Goal: Navigation & Orientation: Find specific page/section

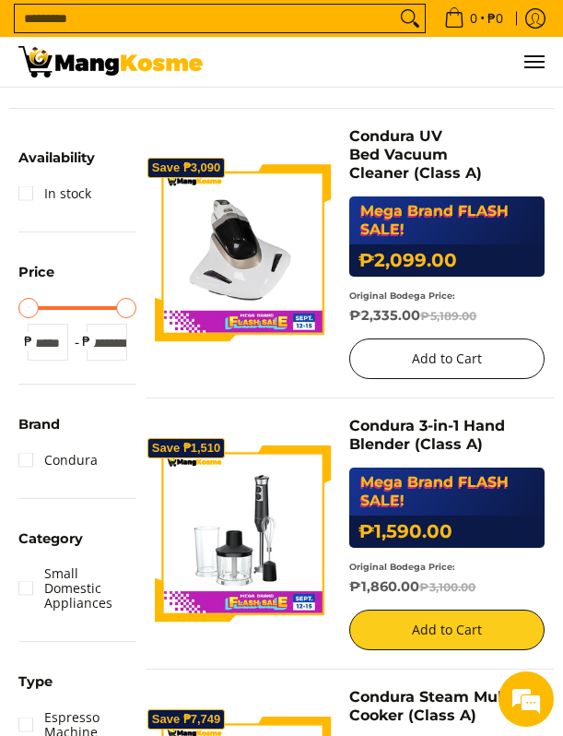
scroll to position [184, 0]
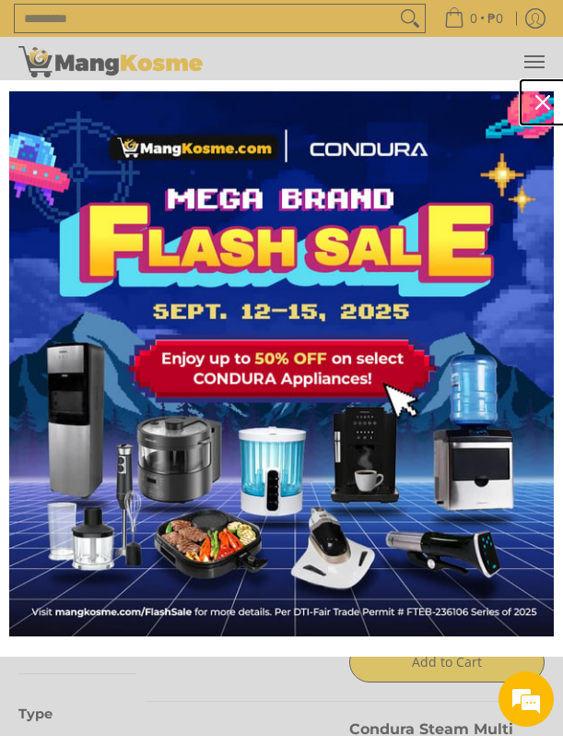
click at [534, 96] on div "Close" at bounding box center [543, 103] width 30 height 30
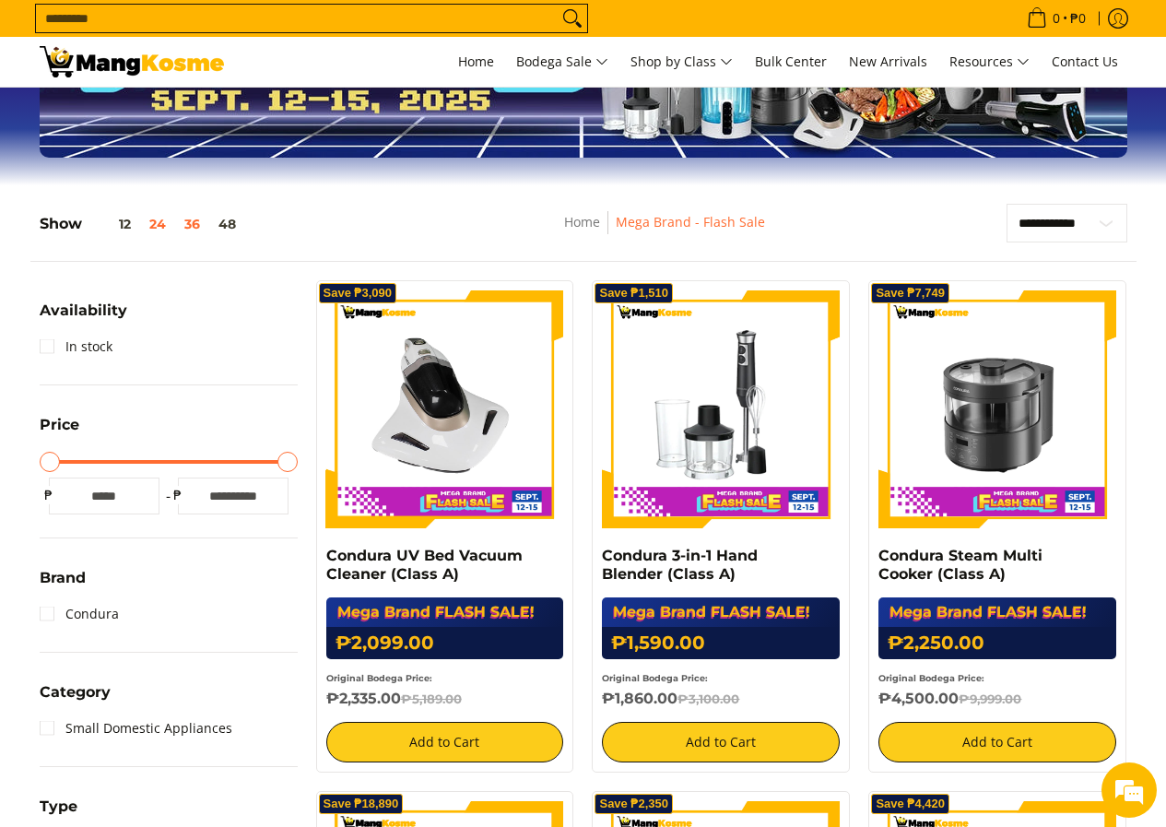
click at [194, 222] on button "36" at bounding box center [192, 224] width 34 height 15
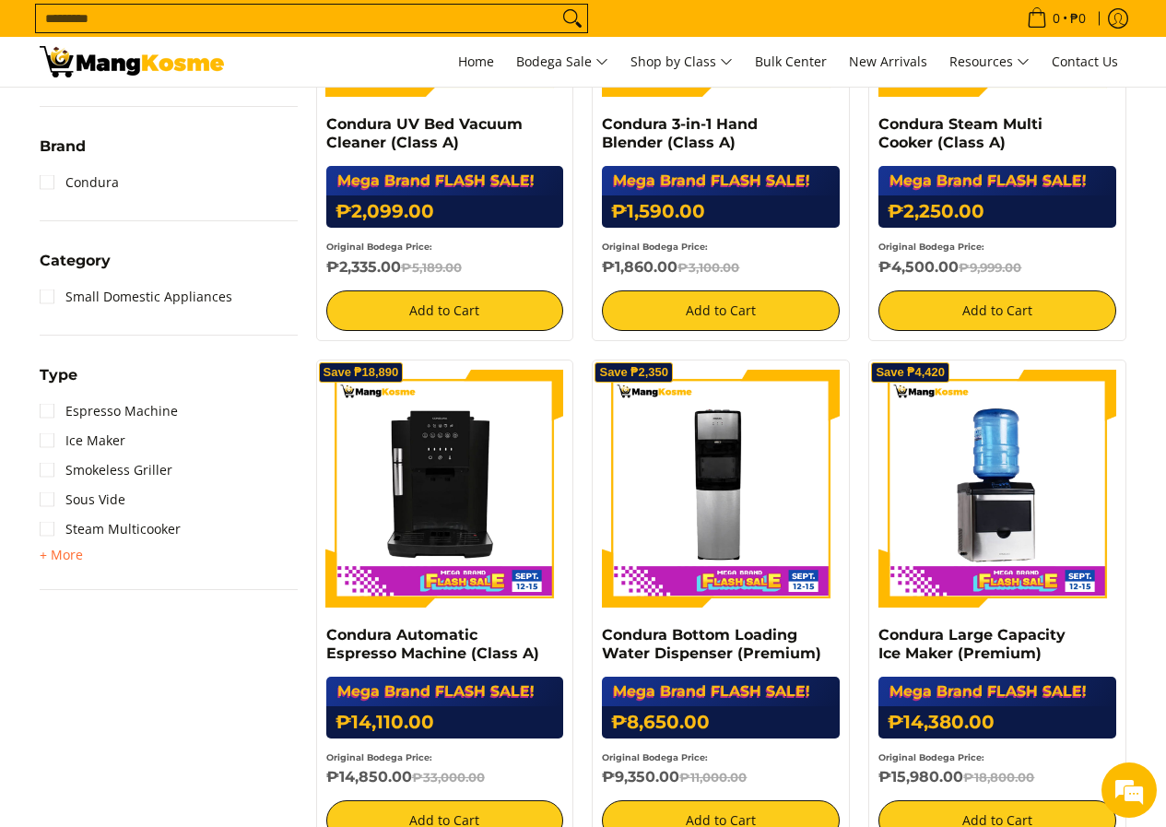
scroll to position [0, 0]
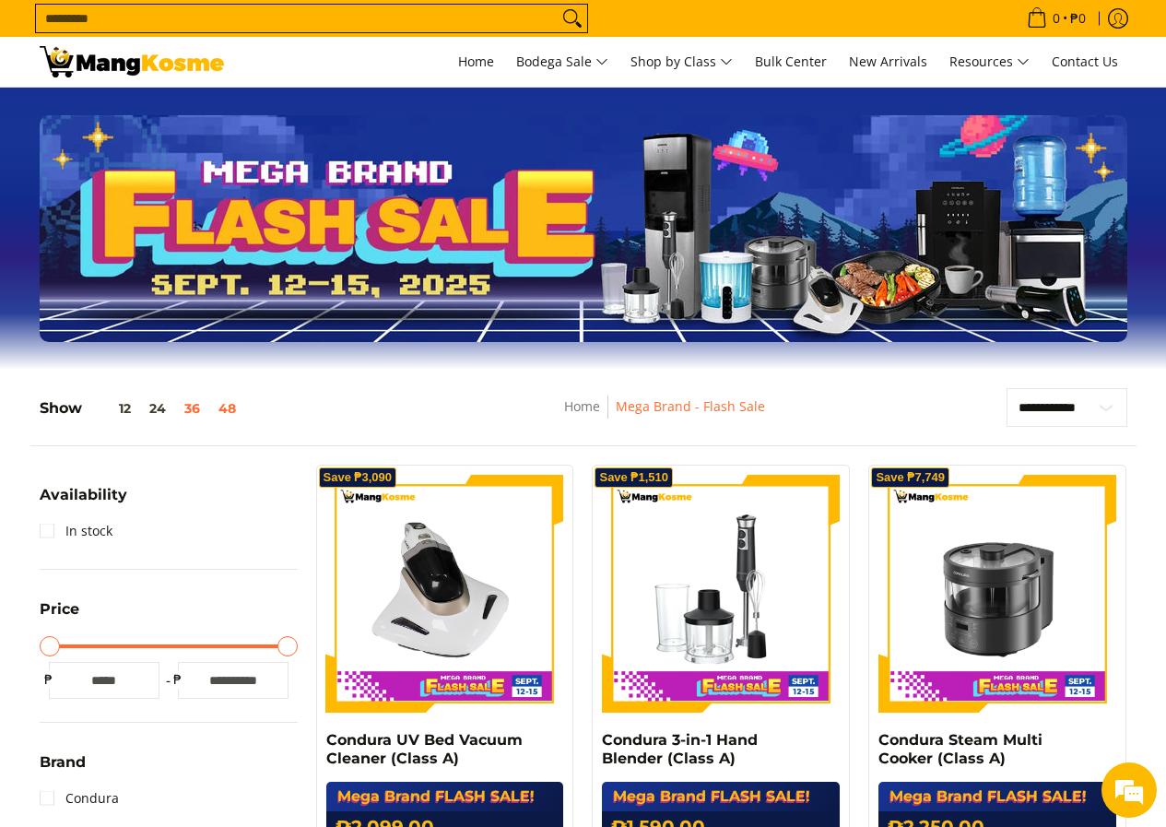
click at [234, 405] on button "48" at bounding box center [227, 408] width 36 height 15
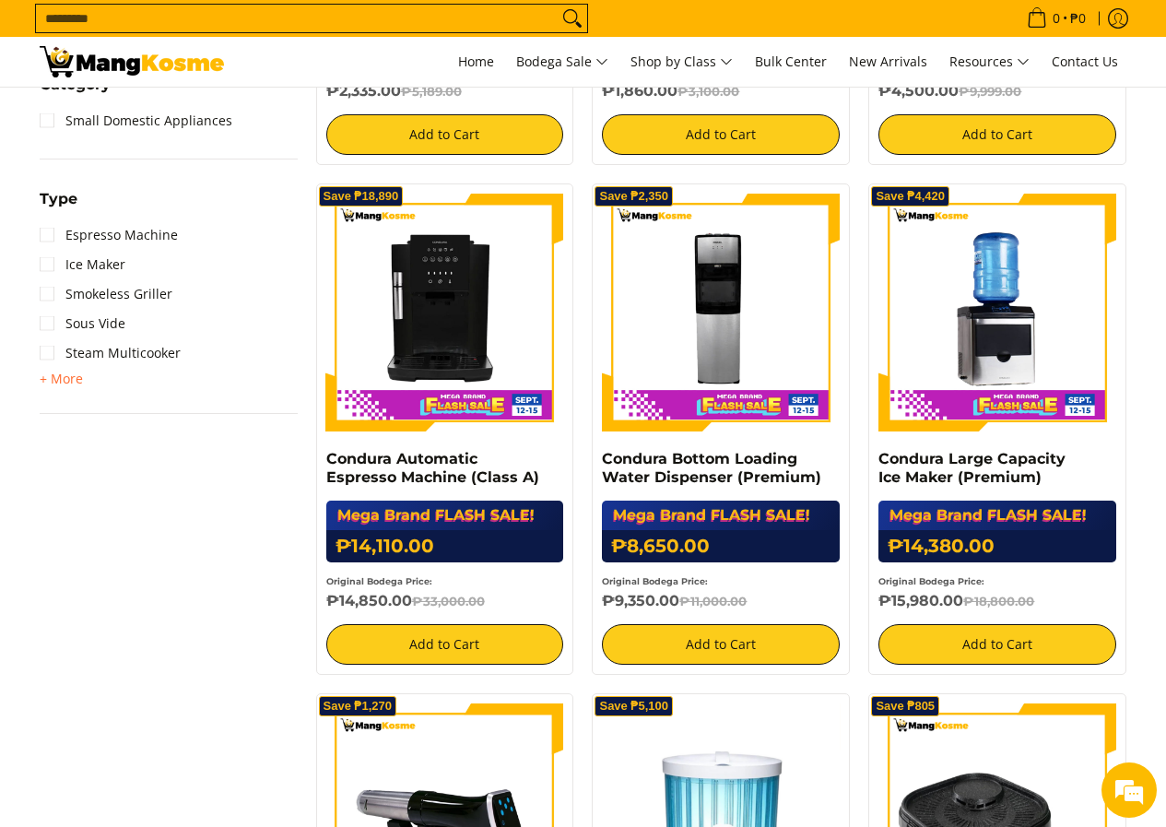
scroll to position [524, 0]
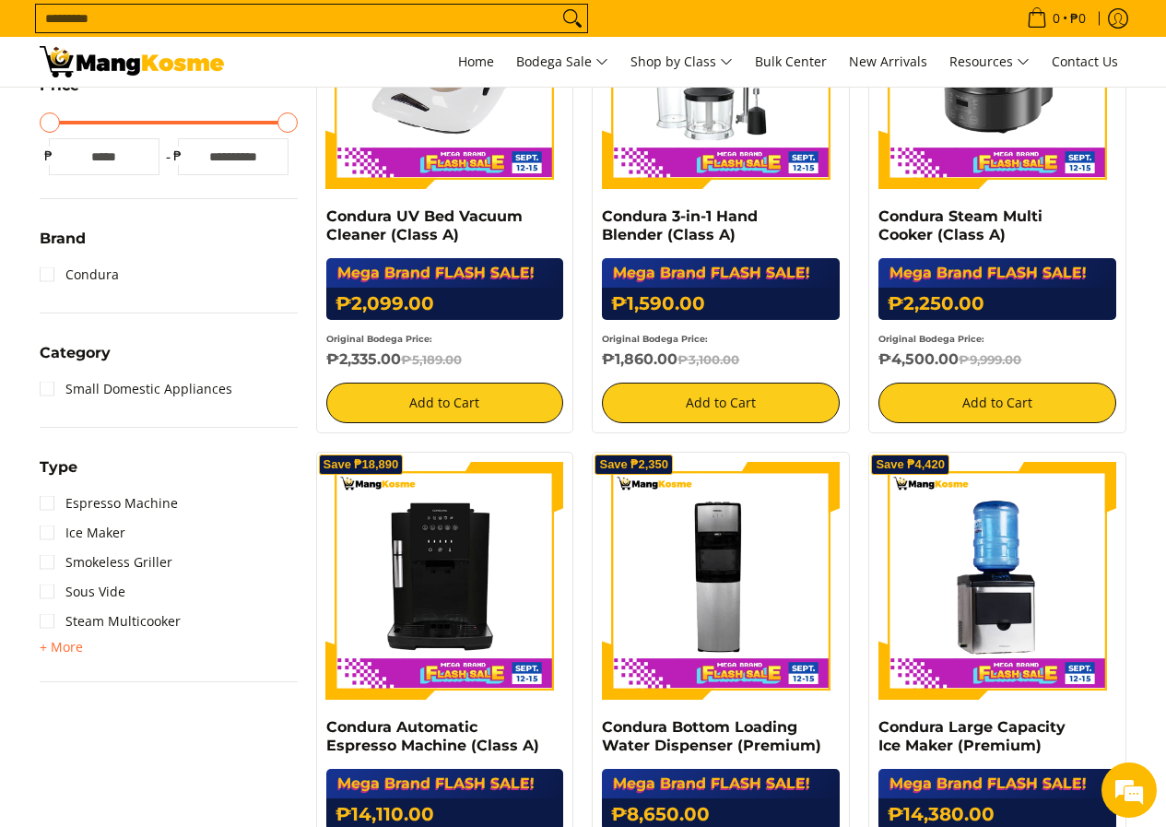
click at [298, 123] on input "Maximum Price" at bounding box center [169, 123] width 258 height 4
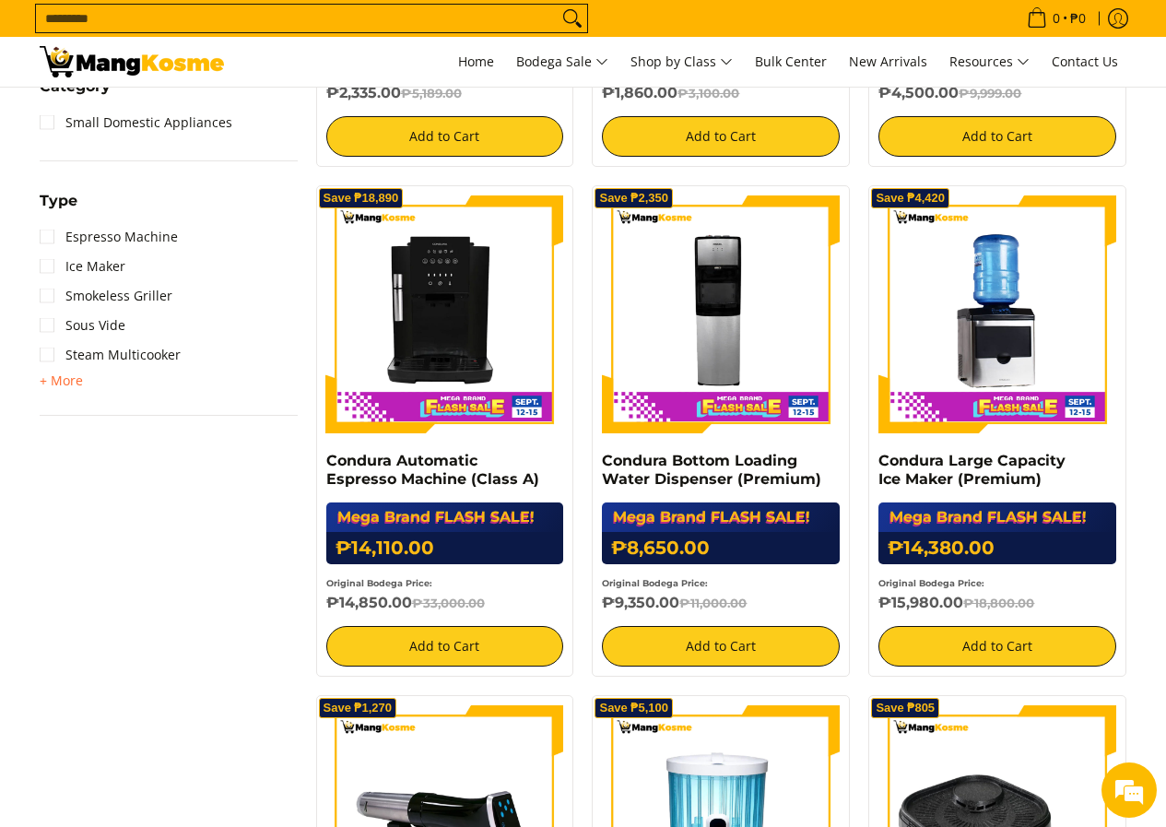
scroll to position [800, 0]
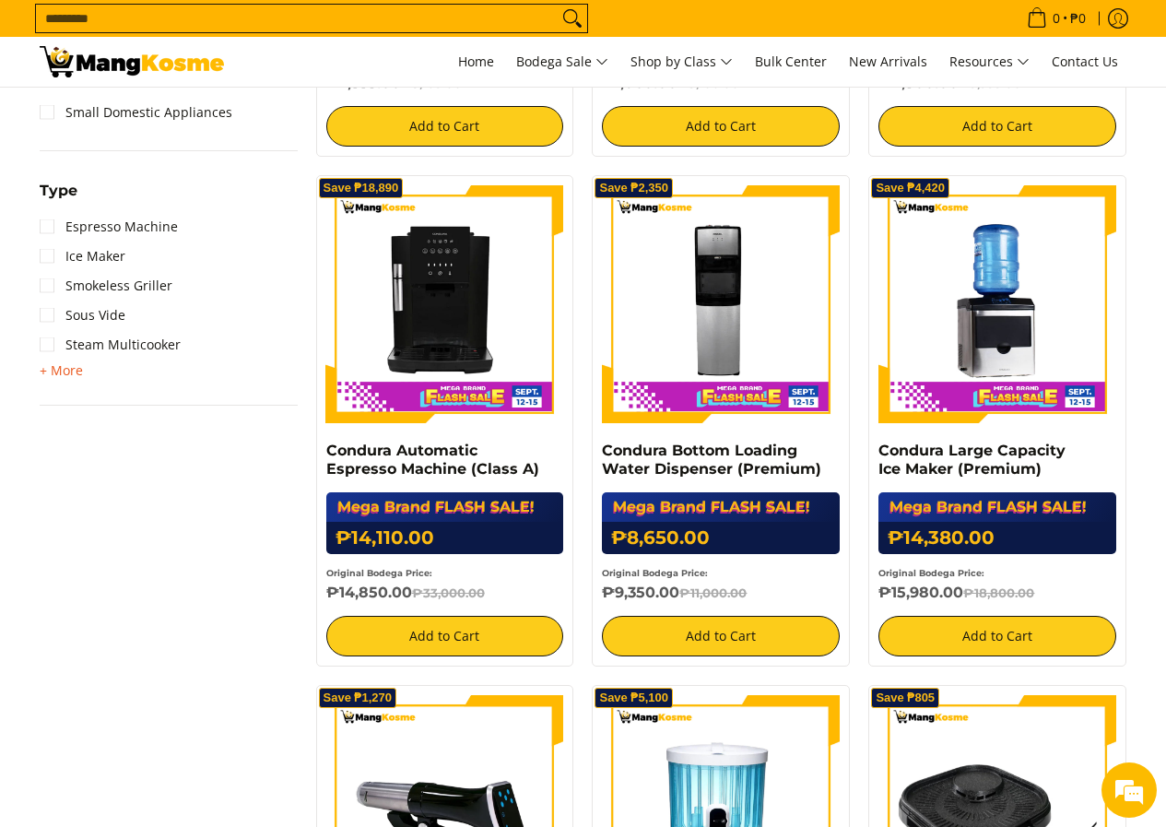
click at [64, 374] on span "+ More" at bounding box center [61, 370] width 43 height 15
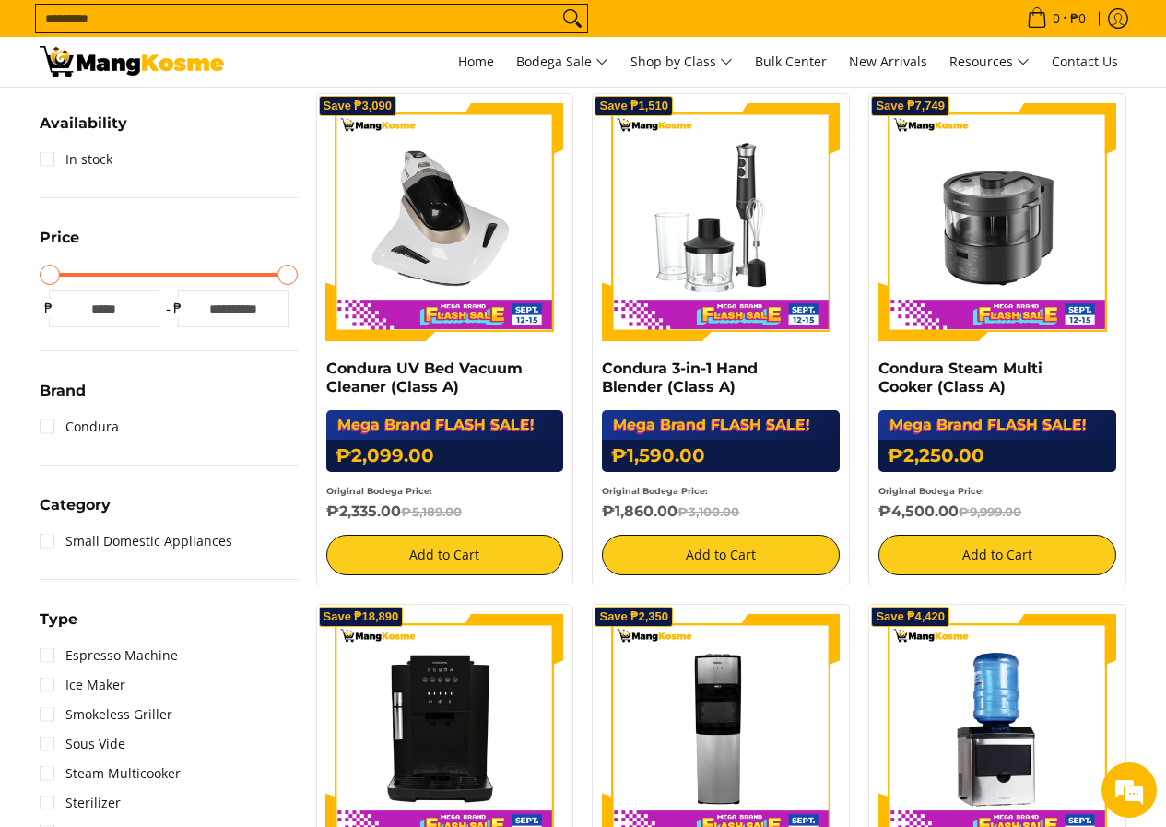
scroll to position [155, 0]
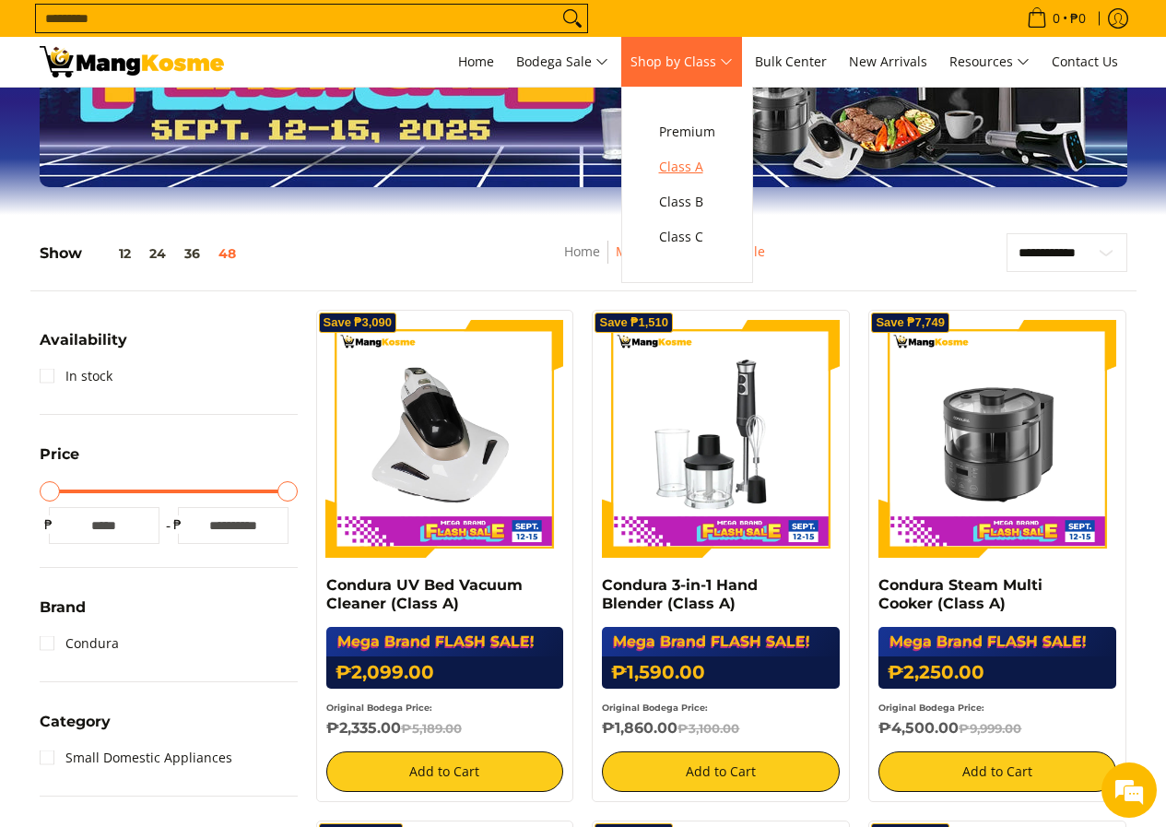
click at [562, 165] on span "Class A" at bounding box center [687, 167] width 56 height 23
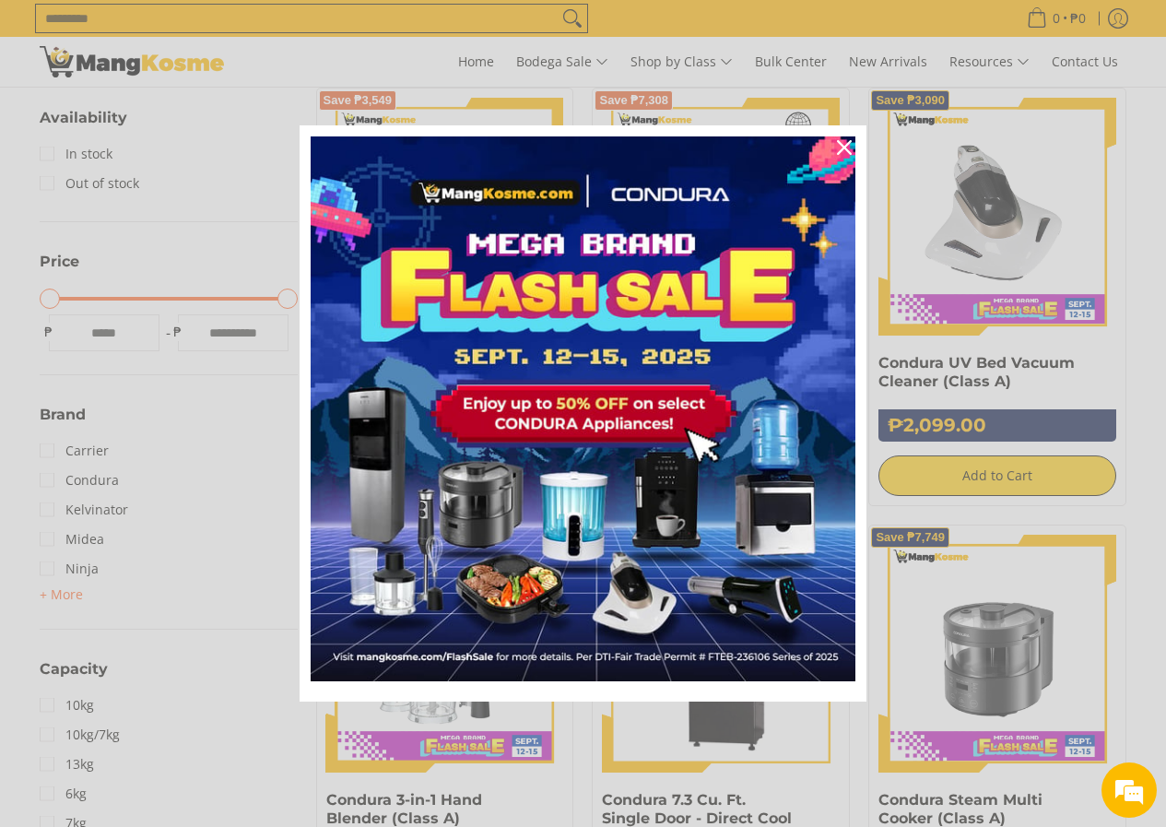
scroll to position [369, 0]
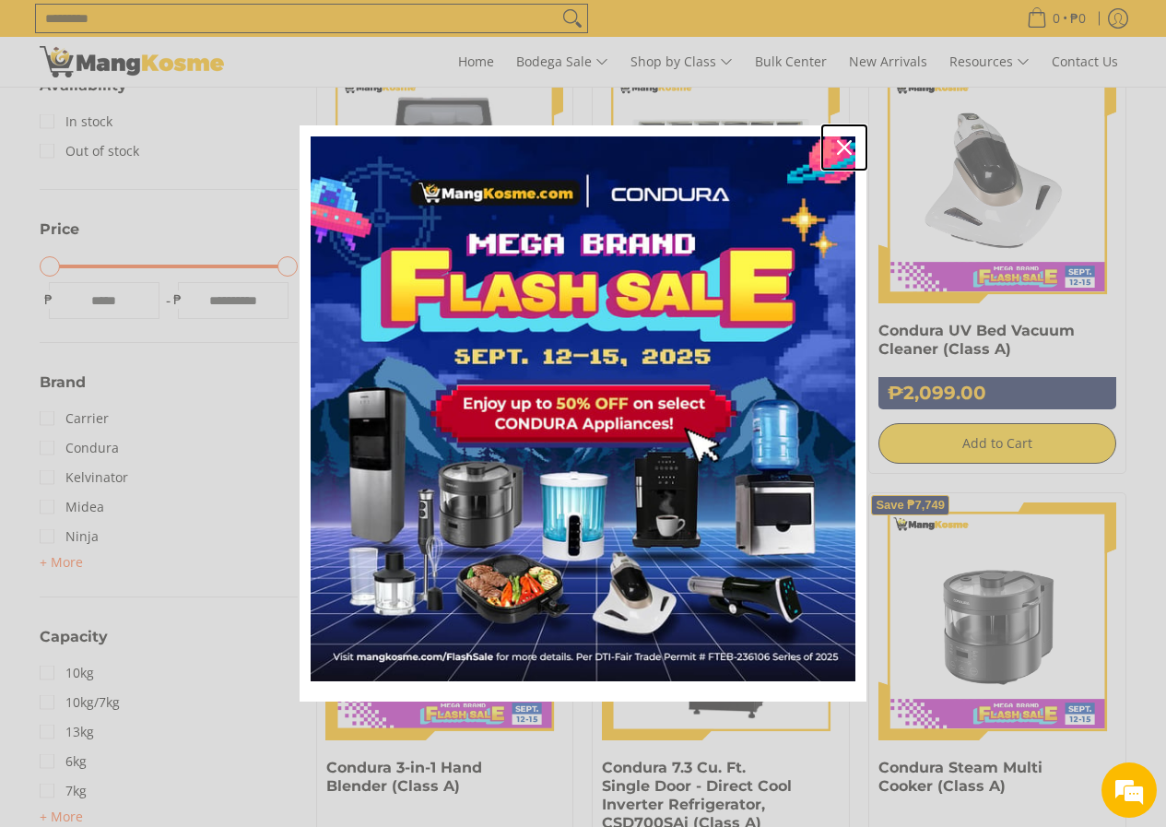
click at [838, 149] on icon "close icon" at bounding box center [844, 147] width 15 height 15
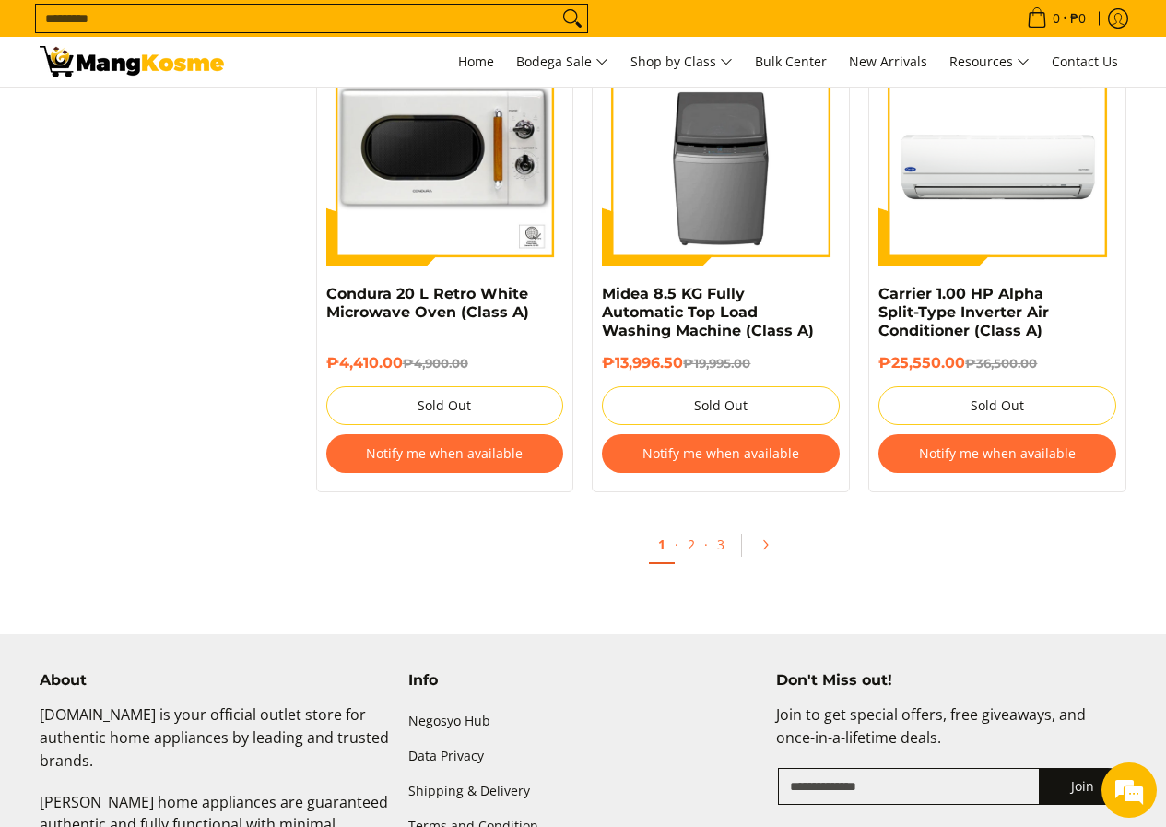
scroll to position [7469, 0]
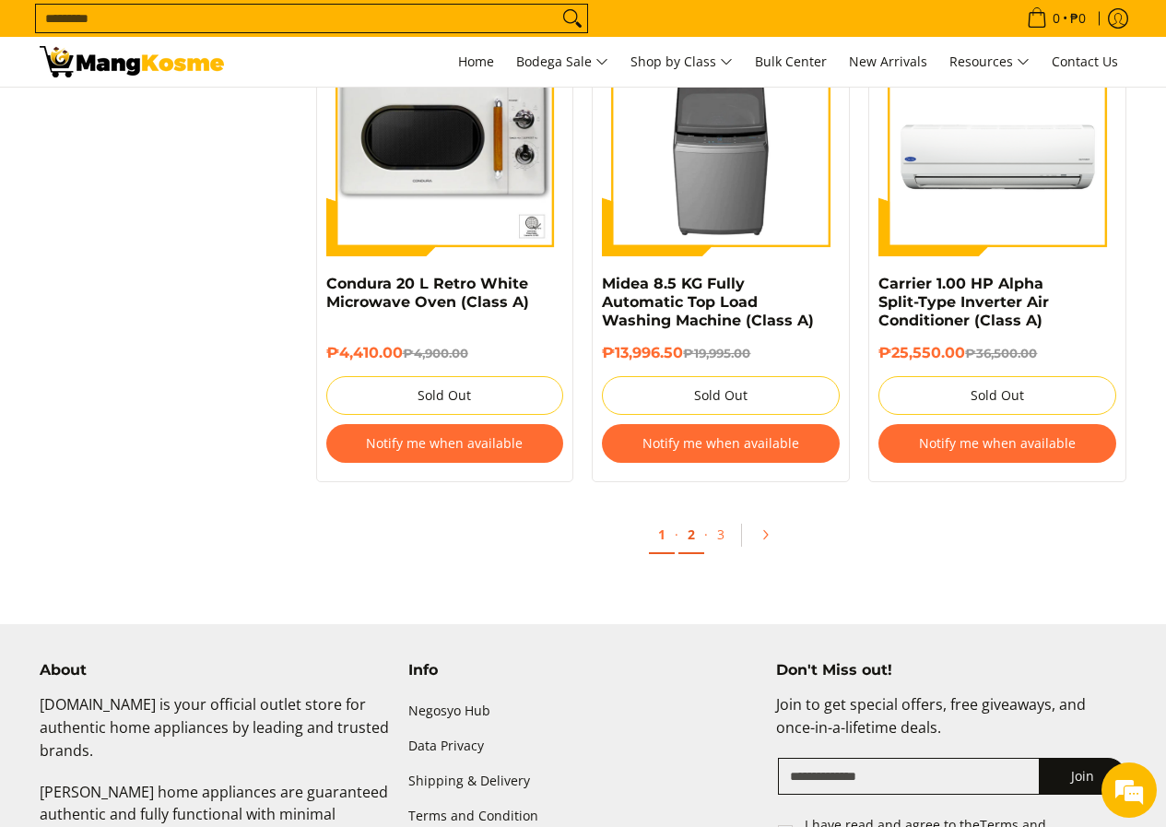
click at [687, 538] on link "2" at bounding box center [692, 535] width 26 height 38
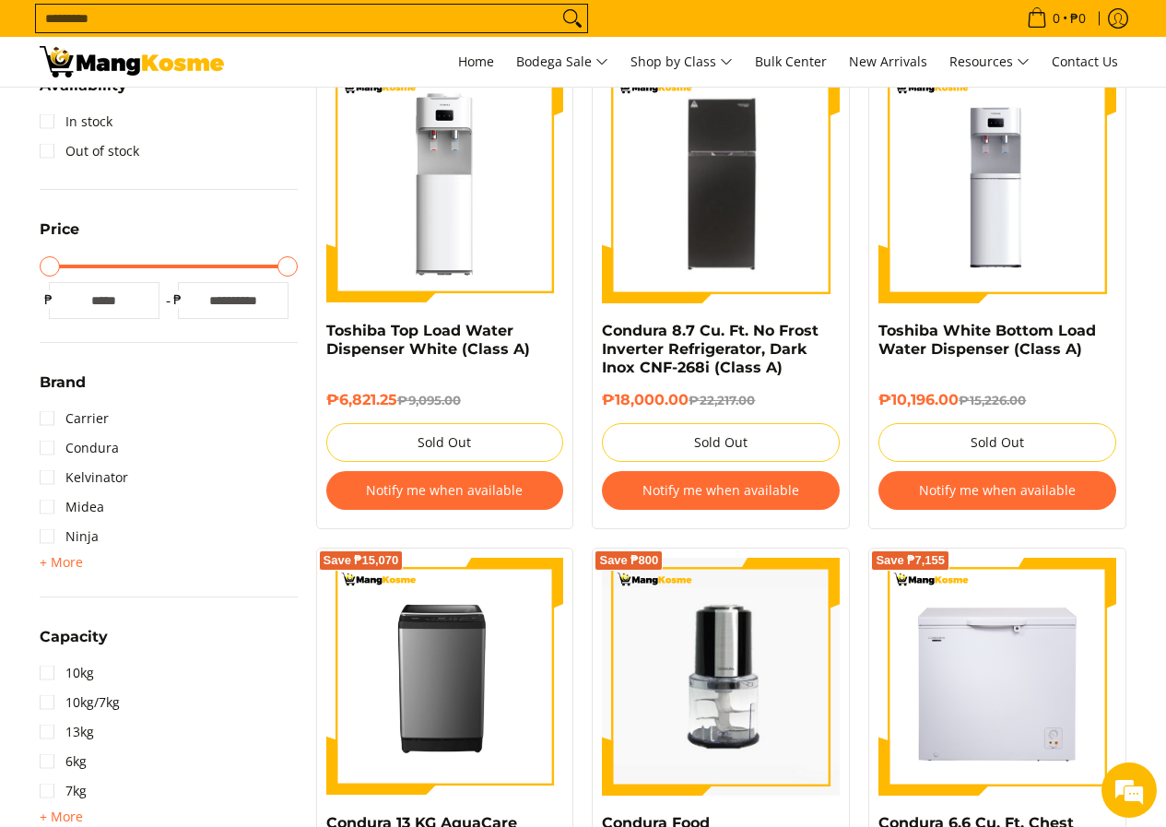
scroll to position [277, 0]
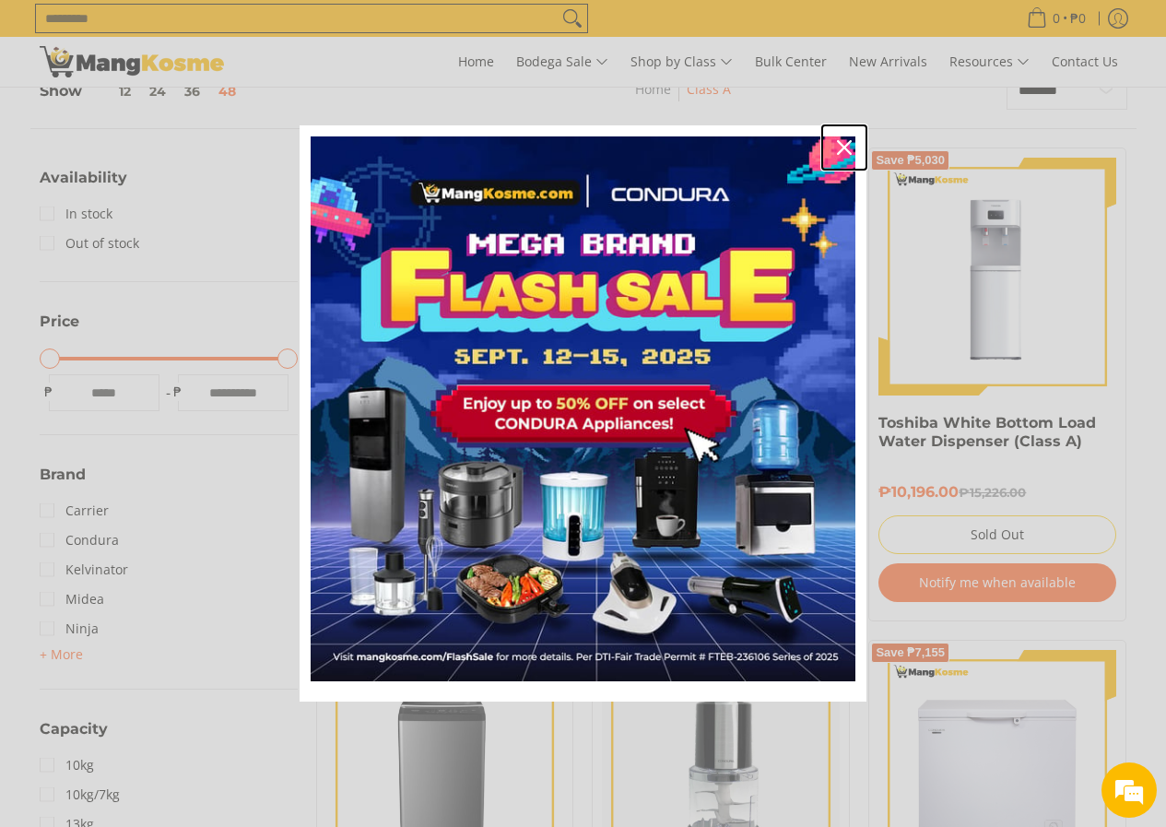
click at [839, 149] on icon "close icon" at bounding box center [844, 147] width 15 height 15
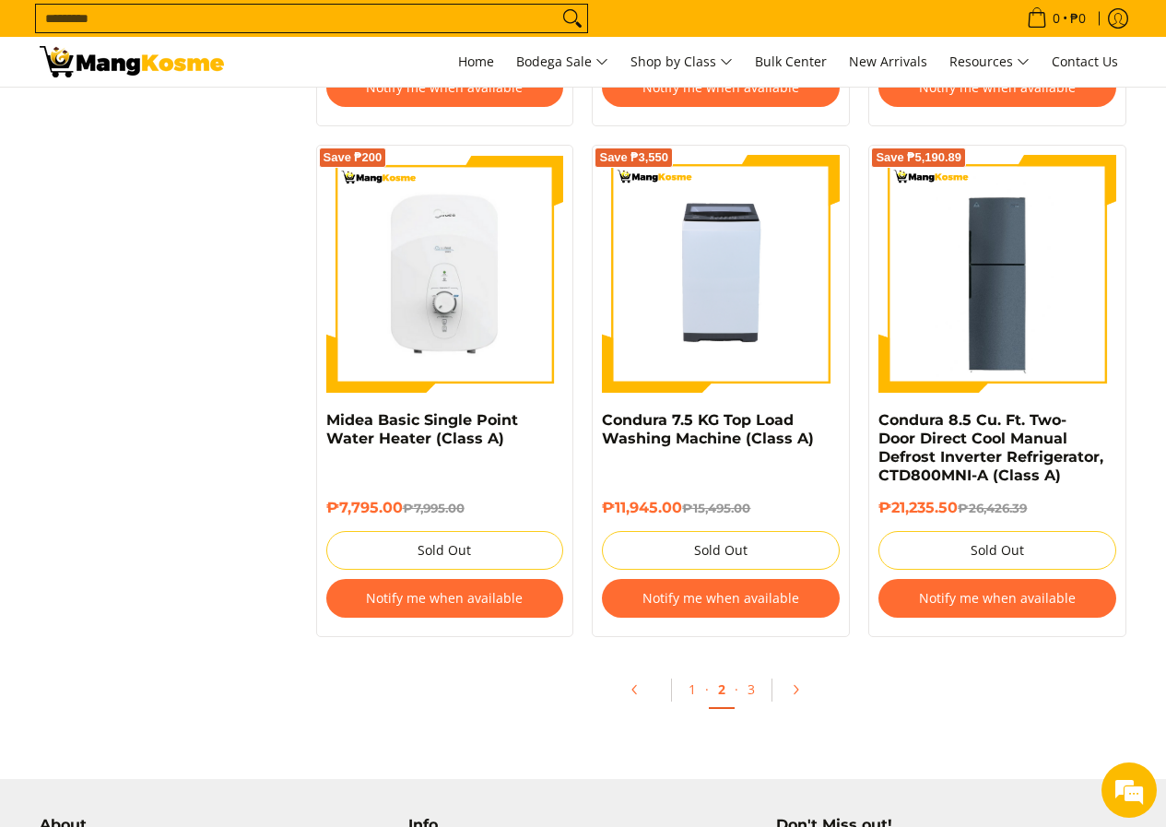
scroll to position [8022, 0]
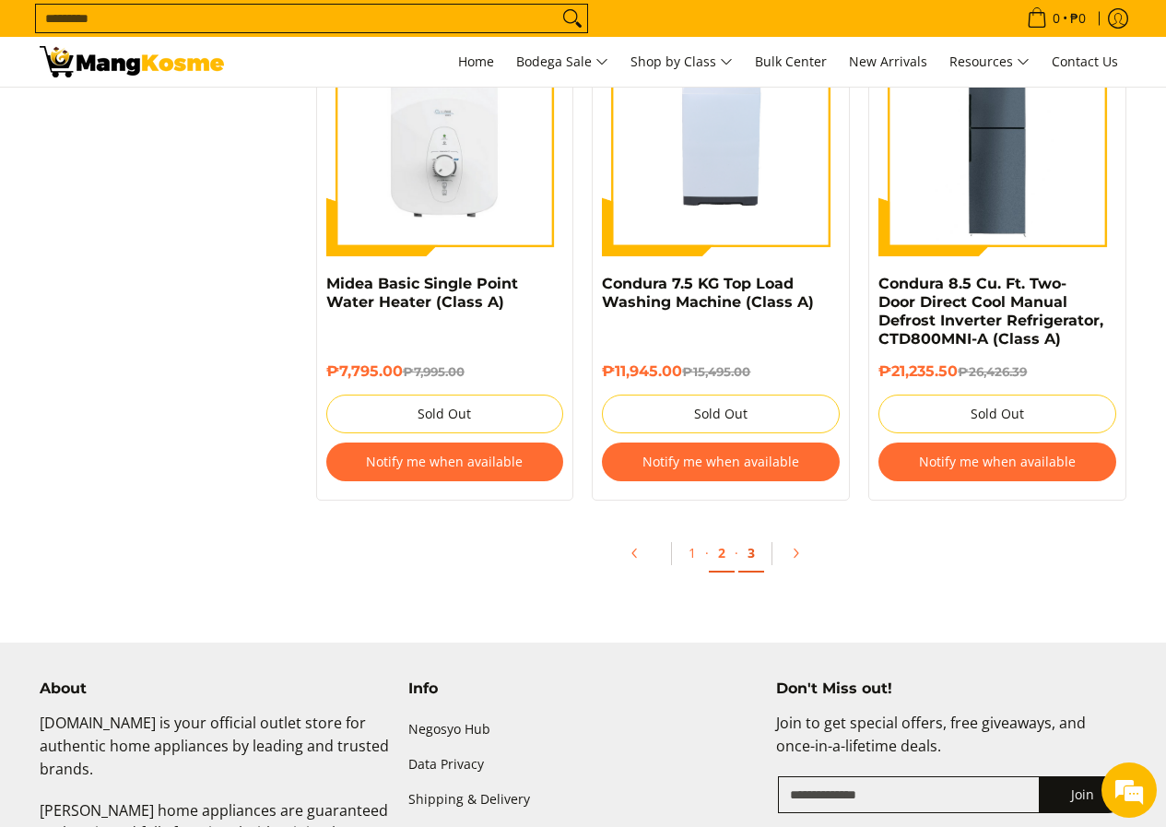
click at [759, 536] on link "3" at bounding box center [752, 554] width 26 height 38
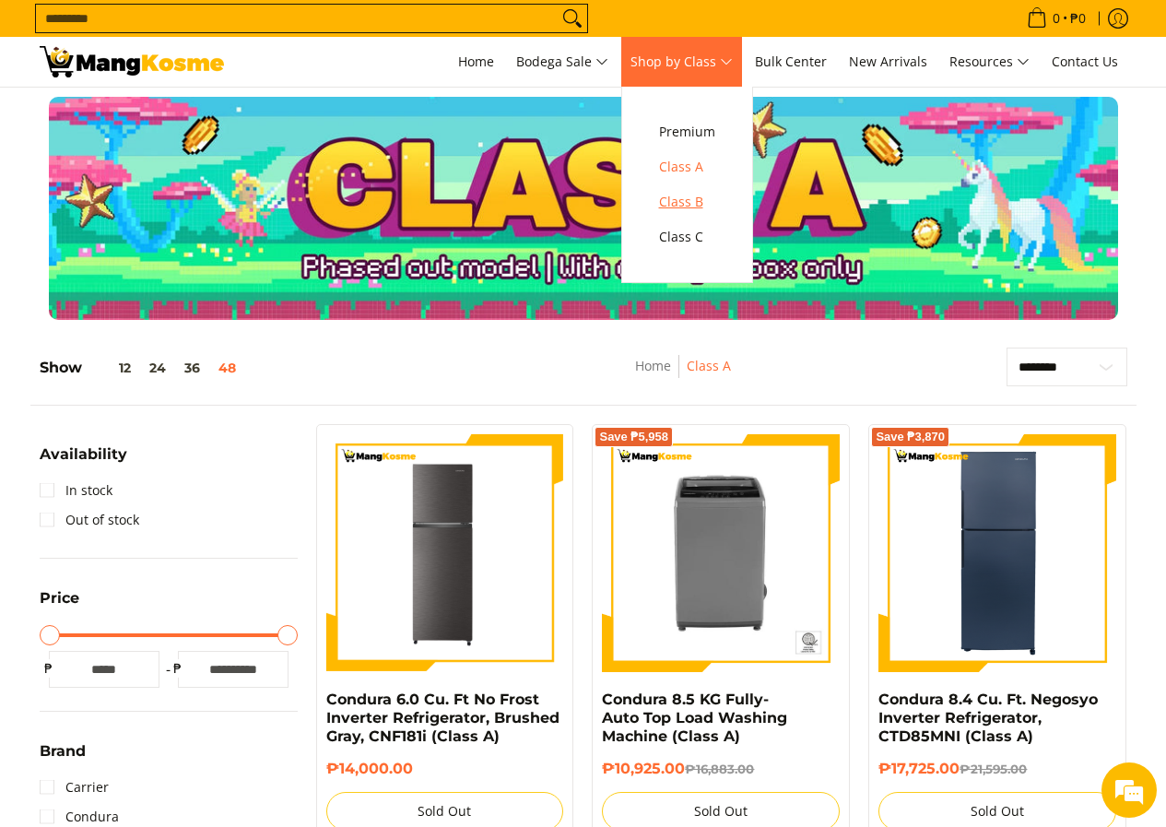
click at [695, 204] on span "Class B" at bounding box center [687, 202] width 56 height 23
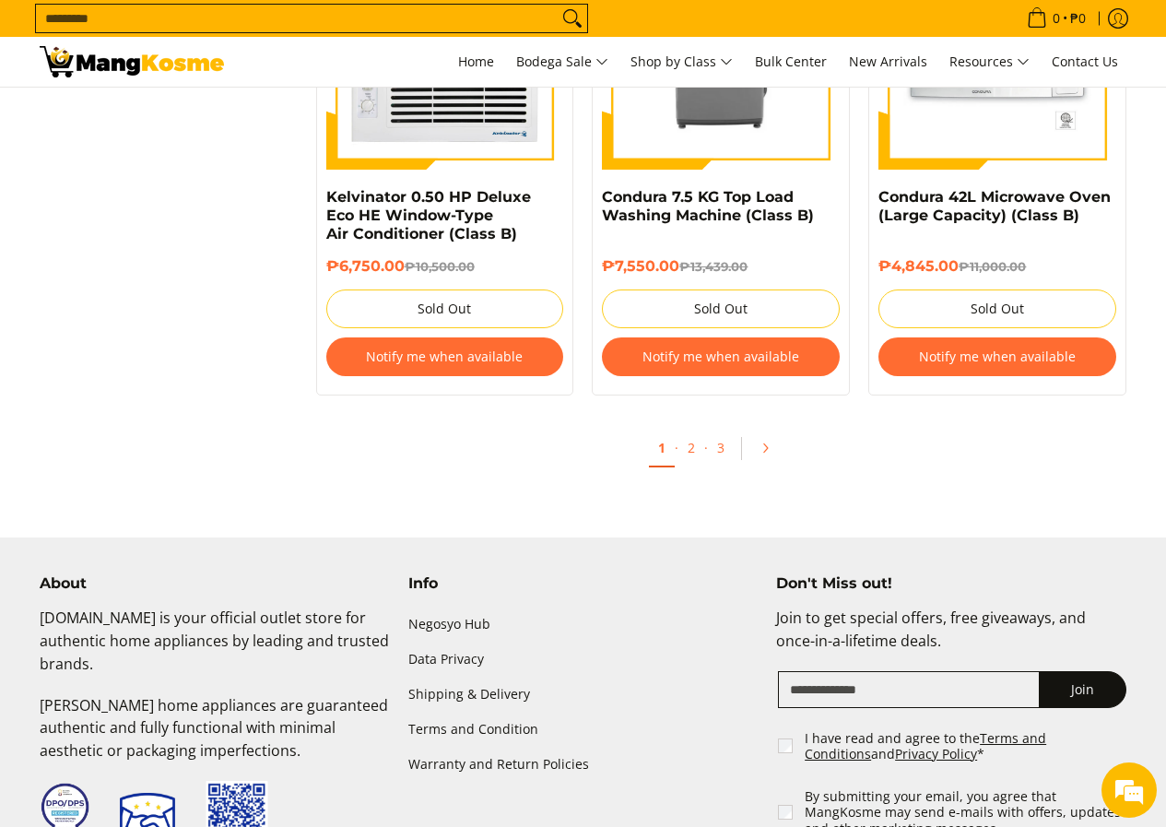
scroll to position [7985, 0]
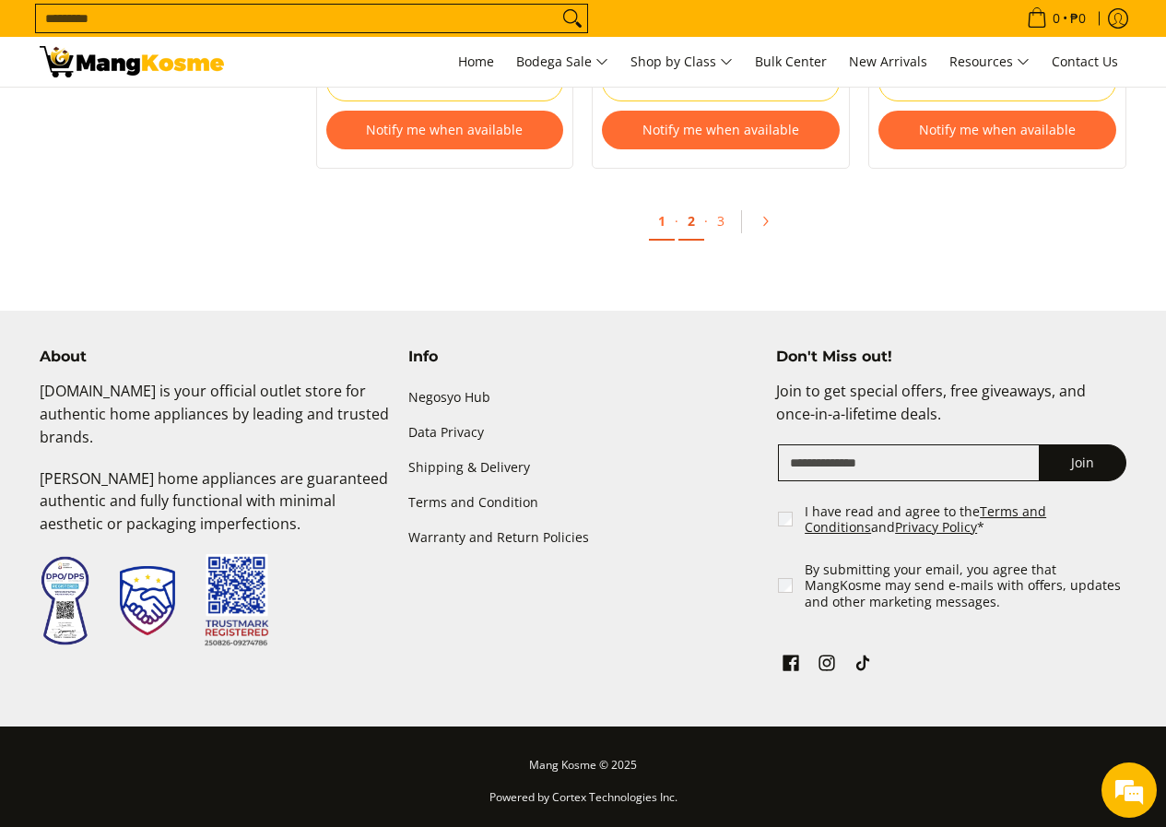
click at [692, 219] on link "2" at bounding box center [692, 222] width 26 height 38
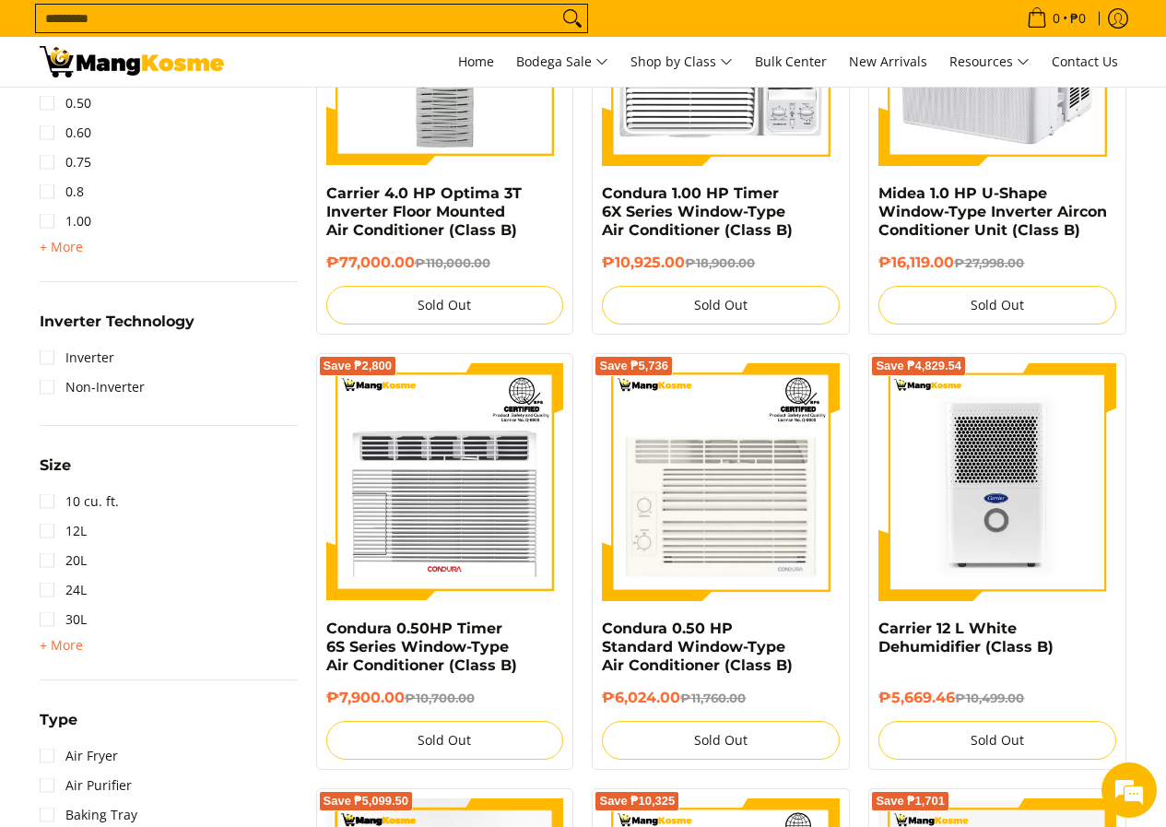
scroll to position [2029, 0]
